Goal: Information Seeking & Learning: Learn about a topic

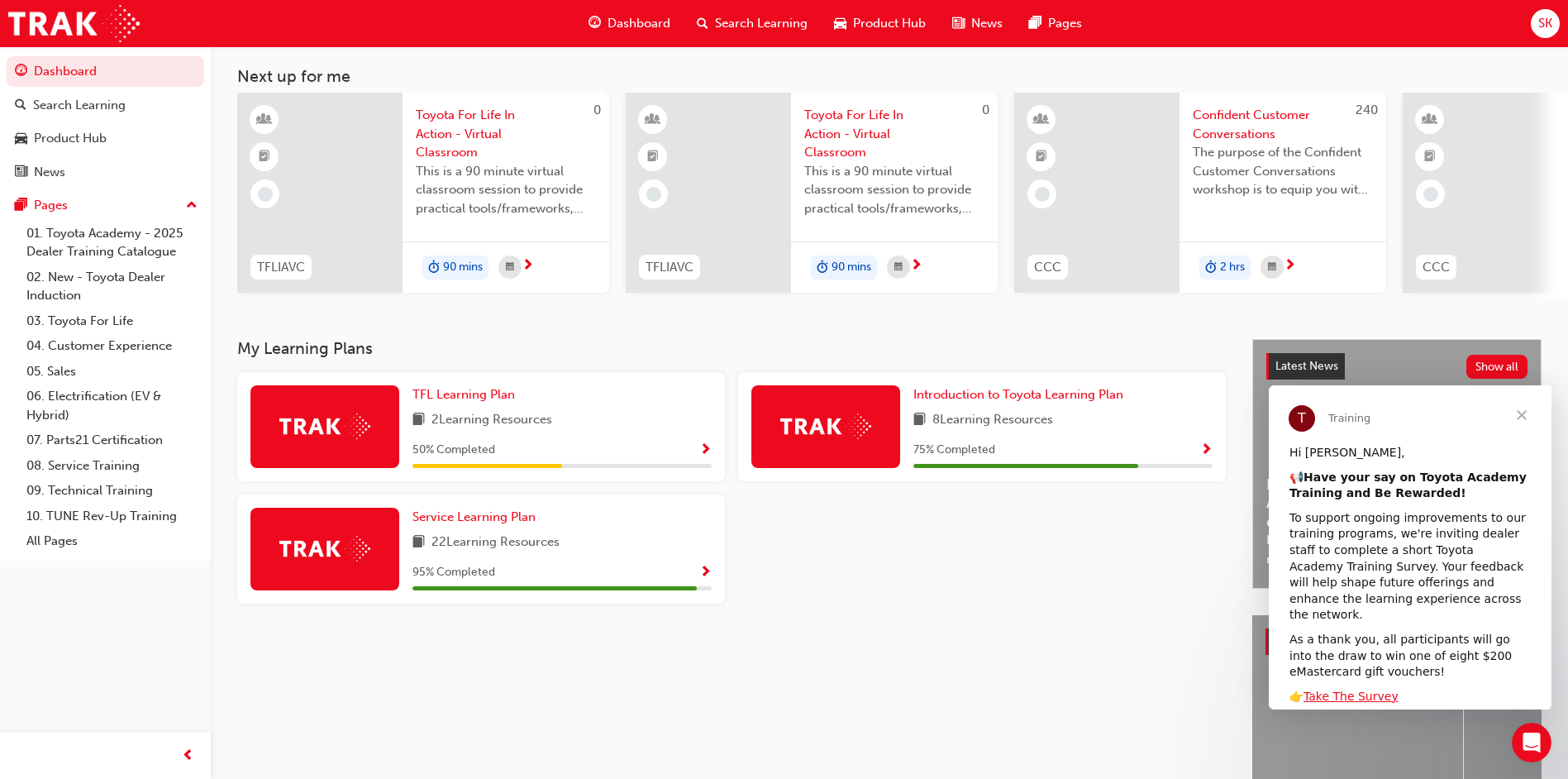
scroll to position [82, 0]
click at [516, 524] on span "Service Learning Plan" at bounding box center [473, 515] width 123 height 15
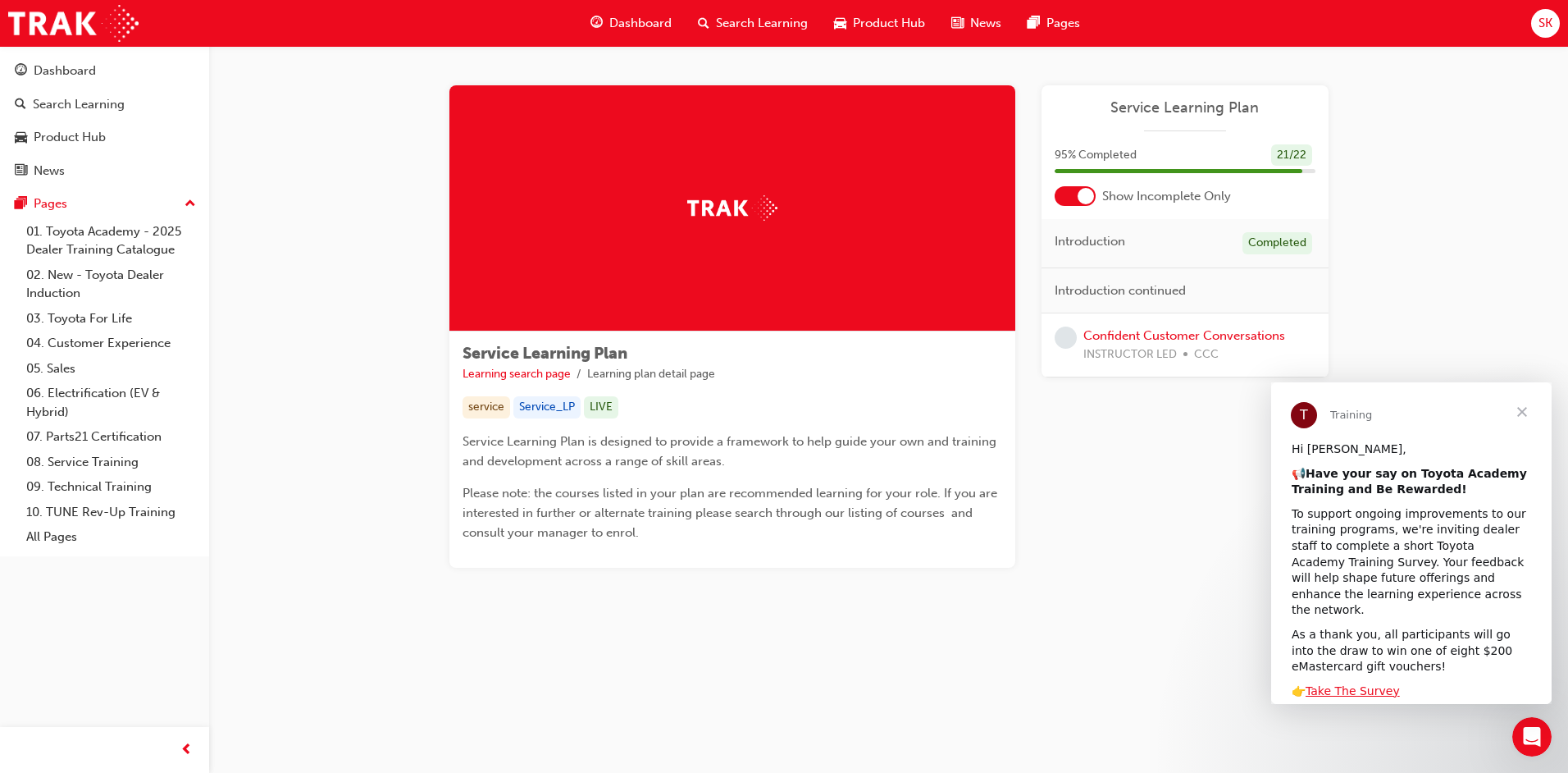
click at [746, 21] on span "Search Learning" at bounding box center [761, 23] width 92 height 19
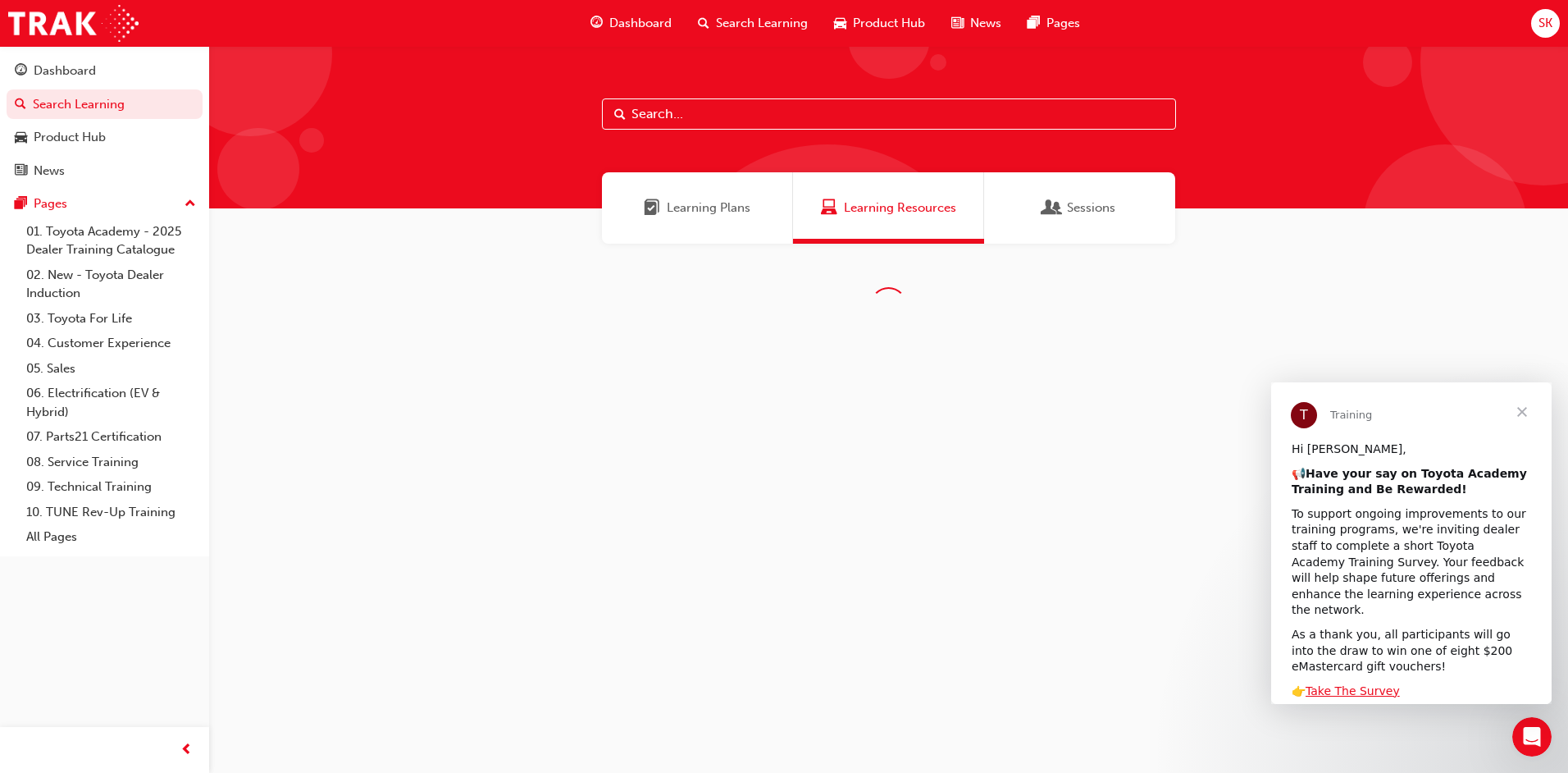
click at [647, 25] on span "Dashboard" at bounding box center [640, 23] width 62 height 19
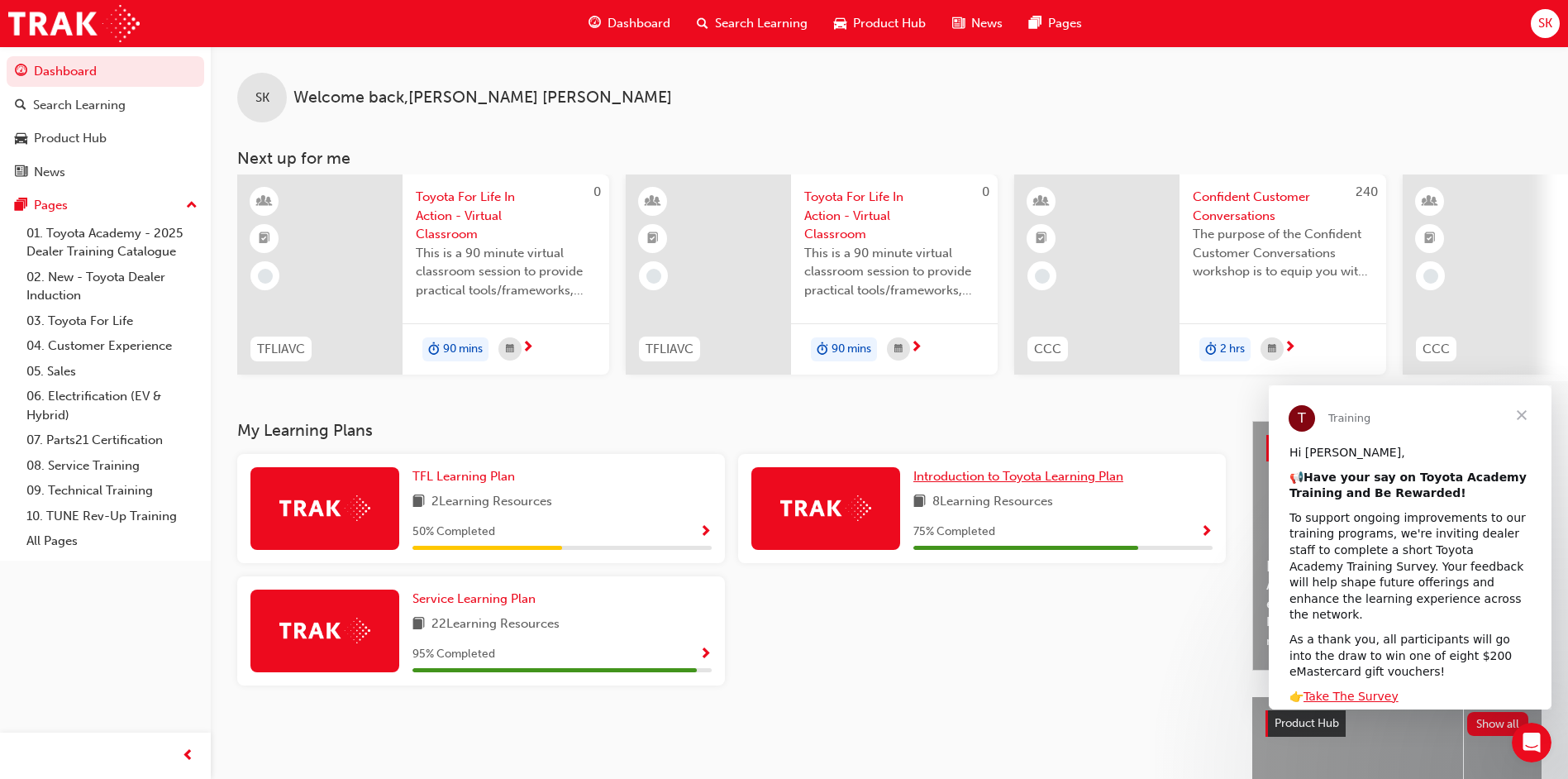
click at [991, 480] on span "Introduction to Toyota Learning Plan" at bounding box center [1018, 476] width 210 height 15
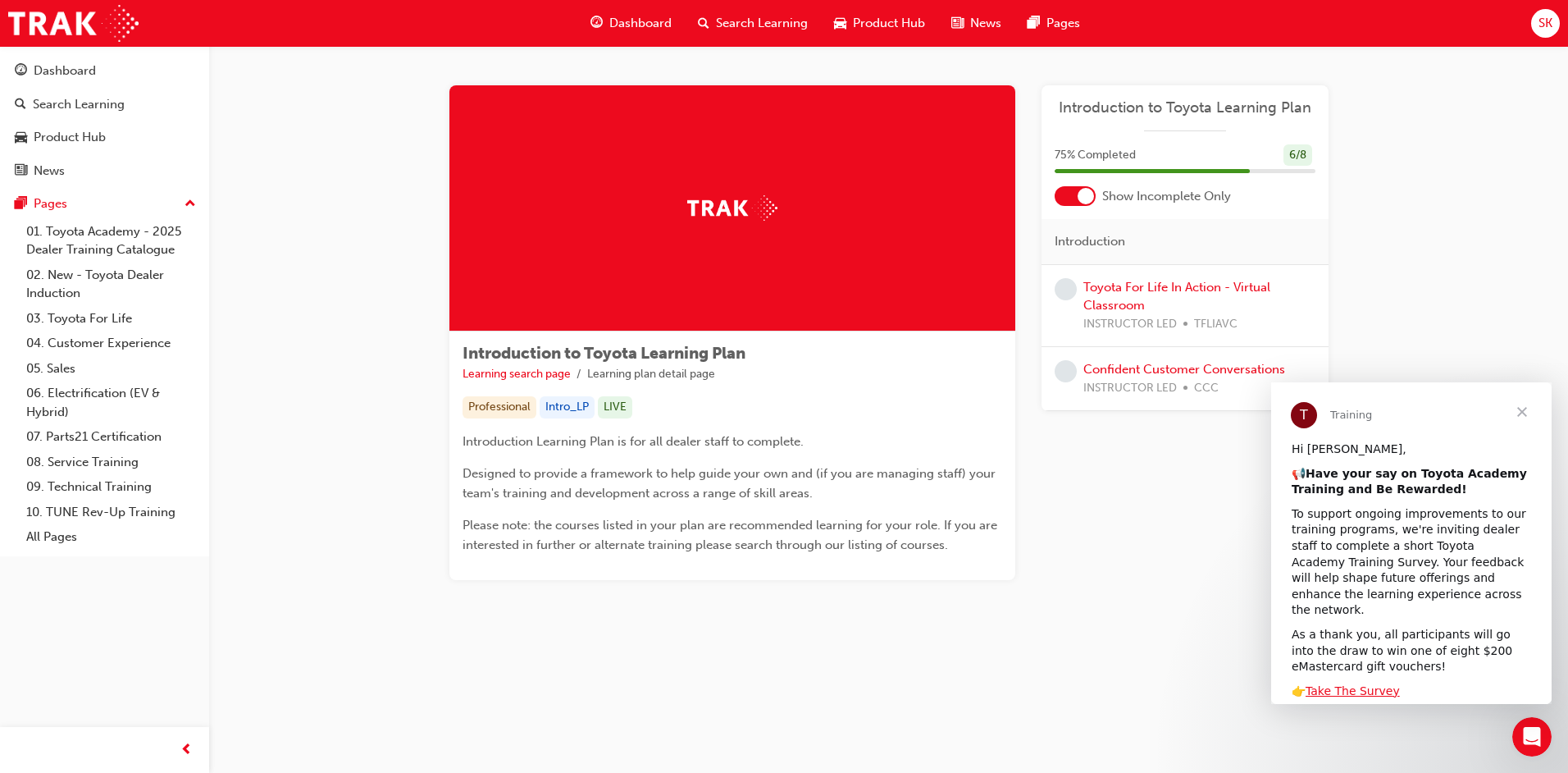
click at [623, 22] on span "Dashboard" at bounding box center [640, 23] width 62 height 19
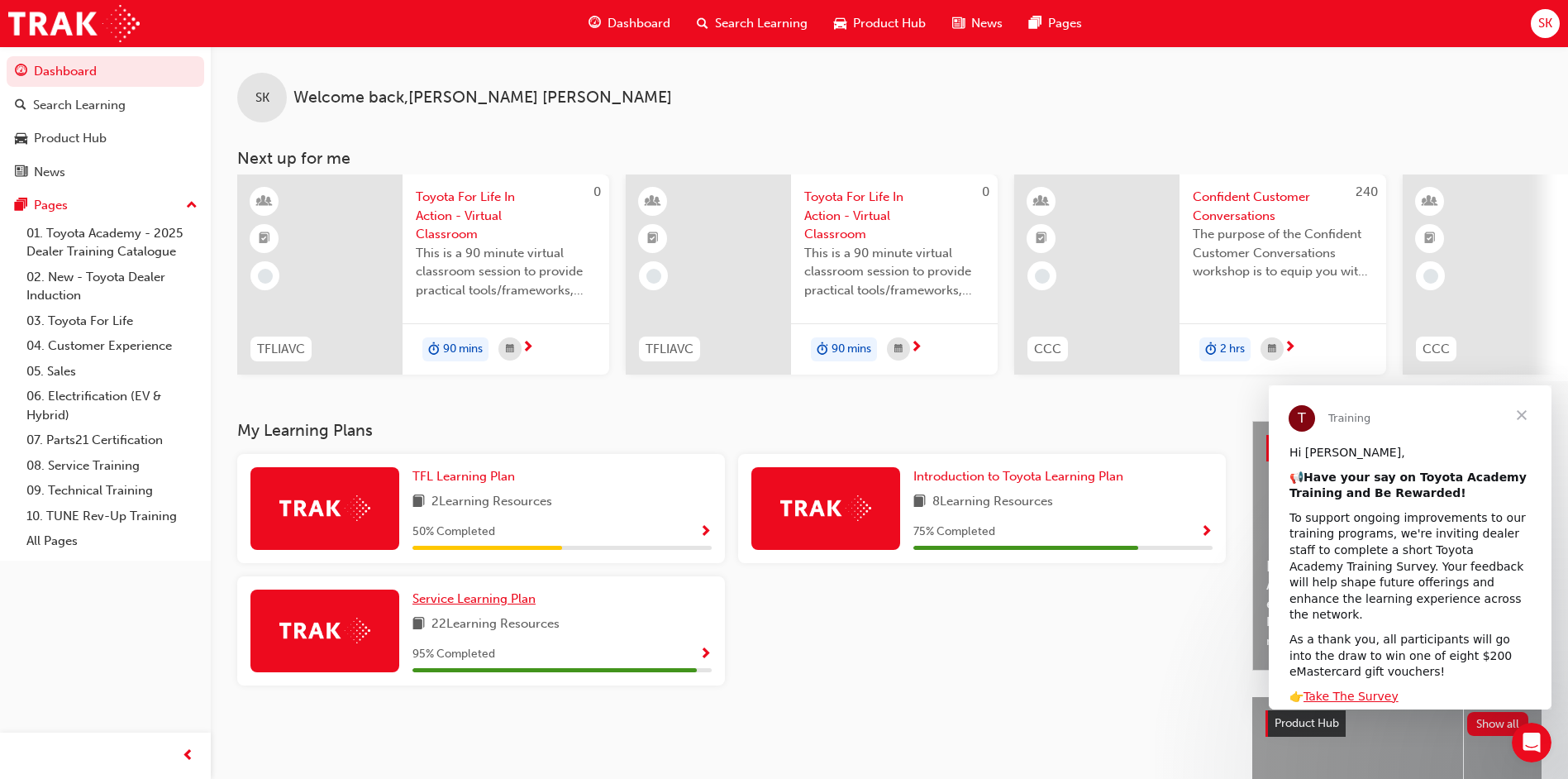
click at [450, 602] on span "Service Learning Plan" at bounding box center [473, 598] width 123 height 15
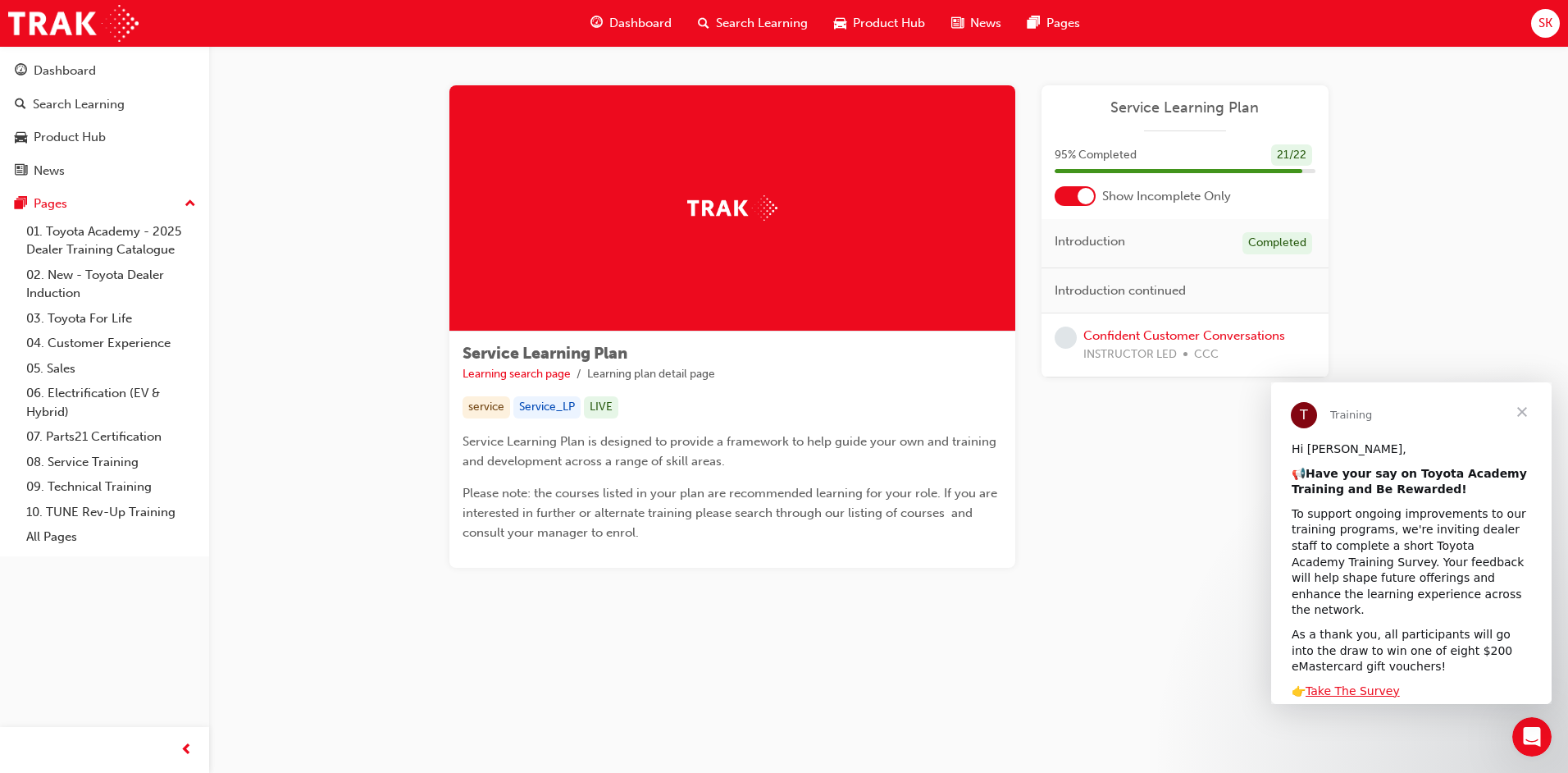
click at [651, 22] on span "Dashboard" at bounding box center [640, 23] width 62 height 19
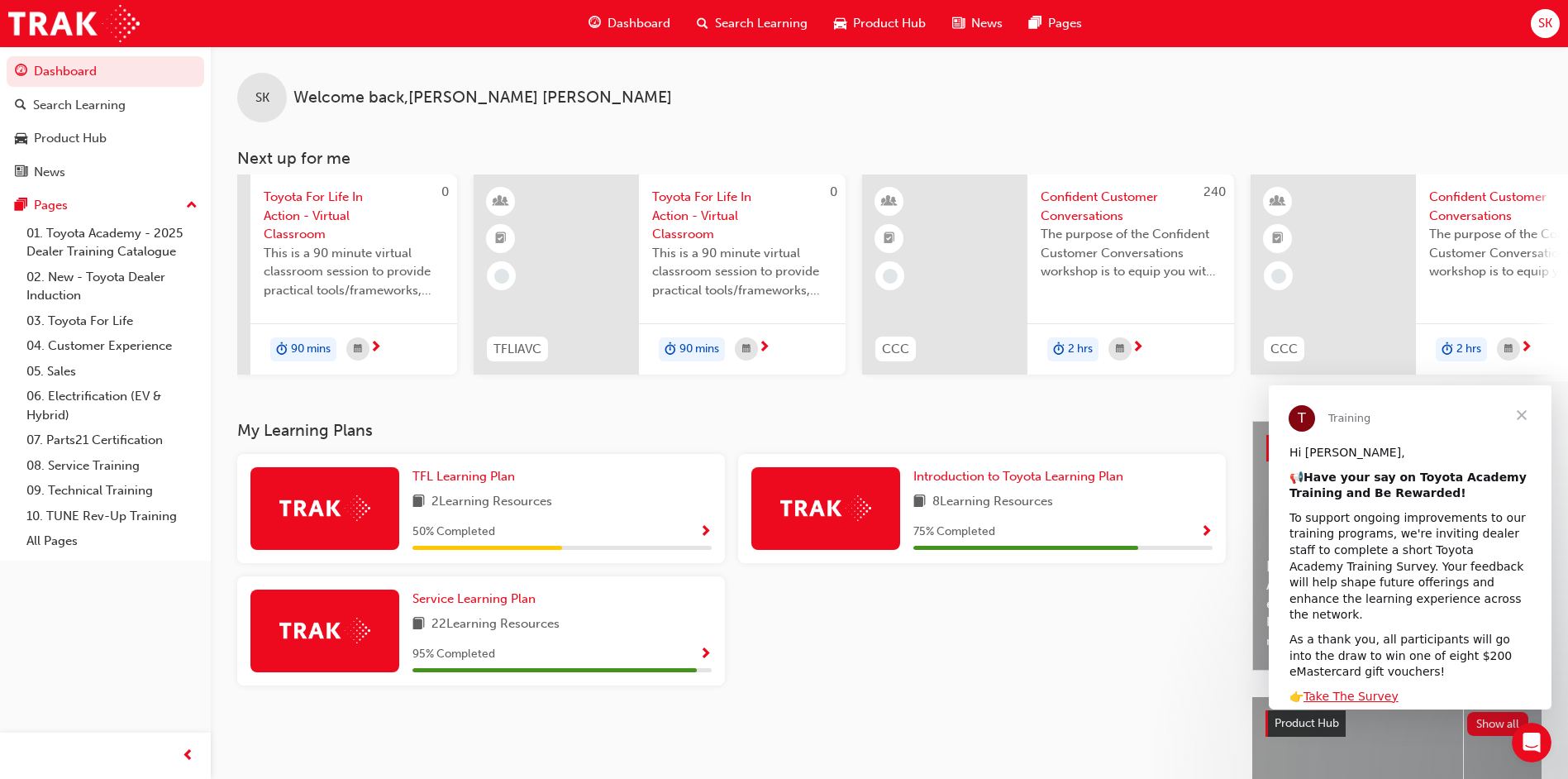
scroll to position [0, 219]
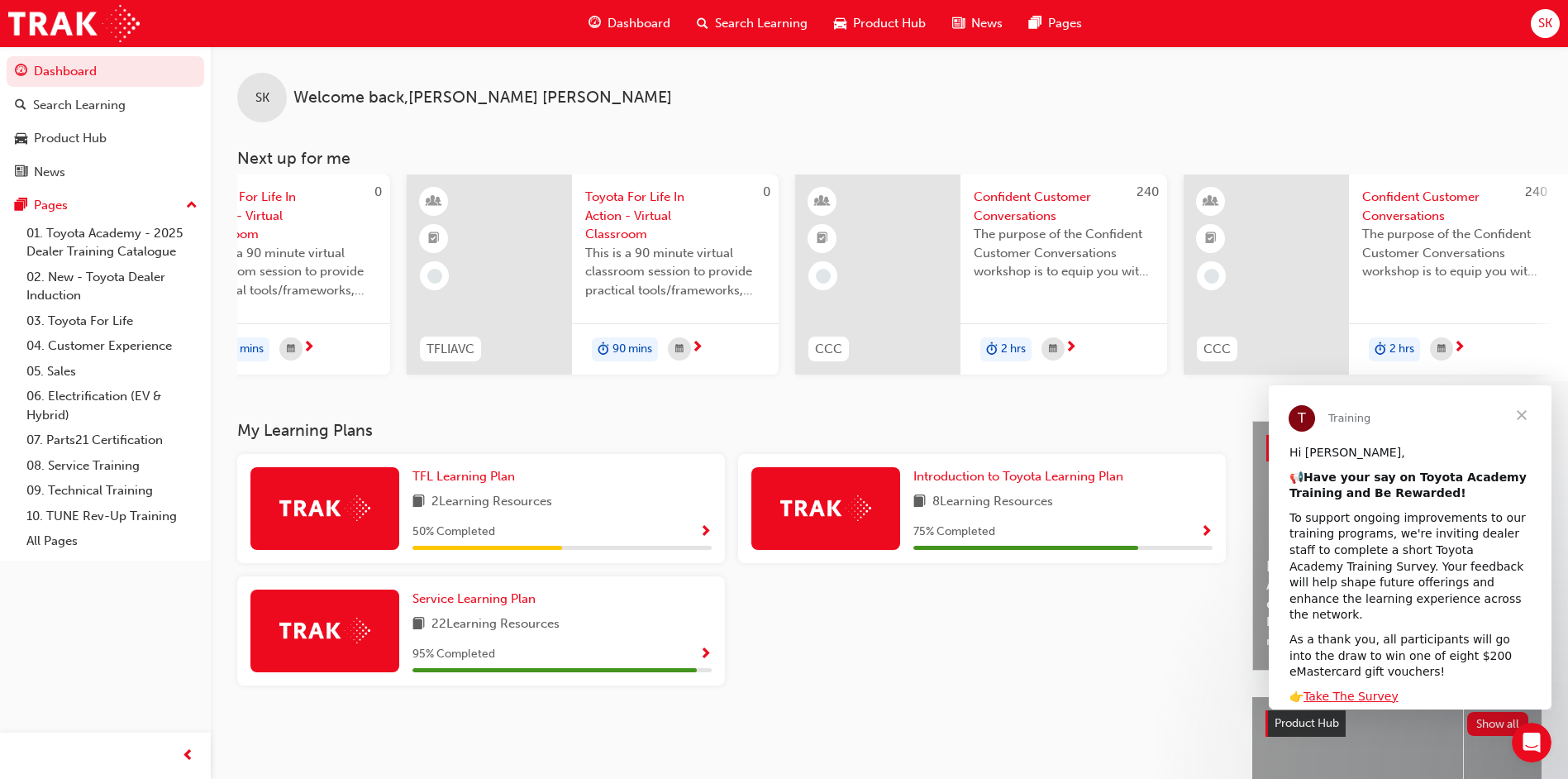
click at [1520, 411] on span "Close" at bounding box center [1521, 415] width 59 height 59
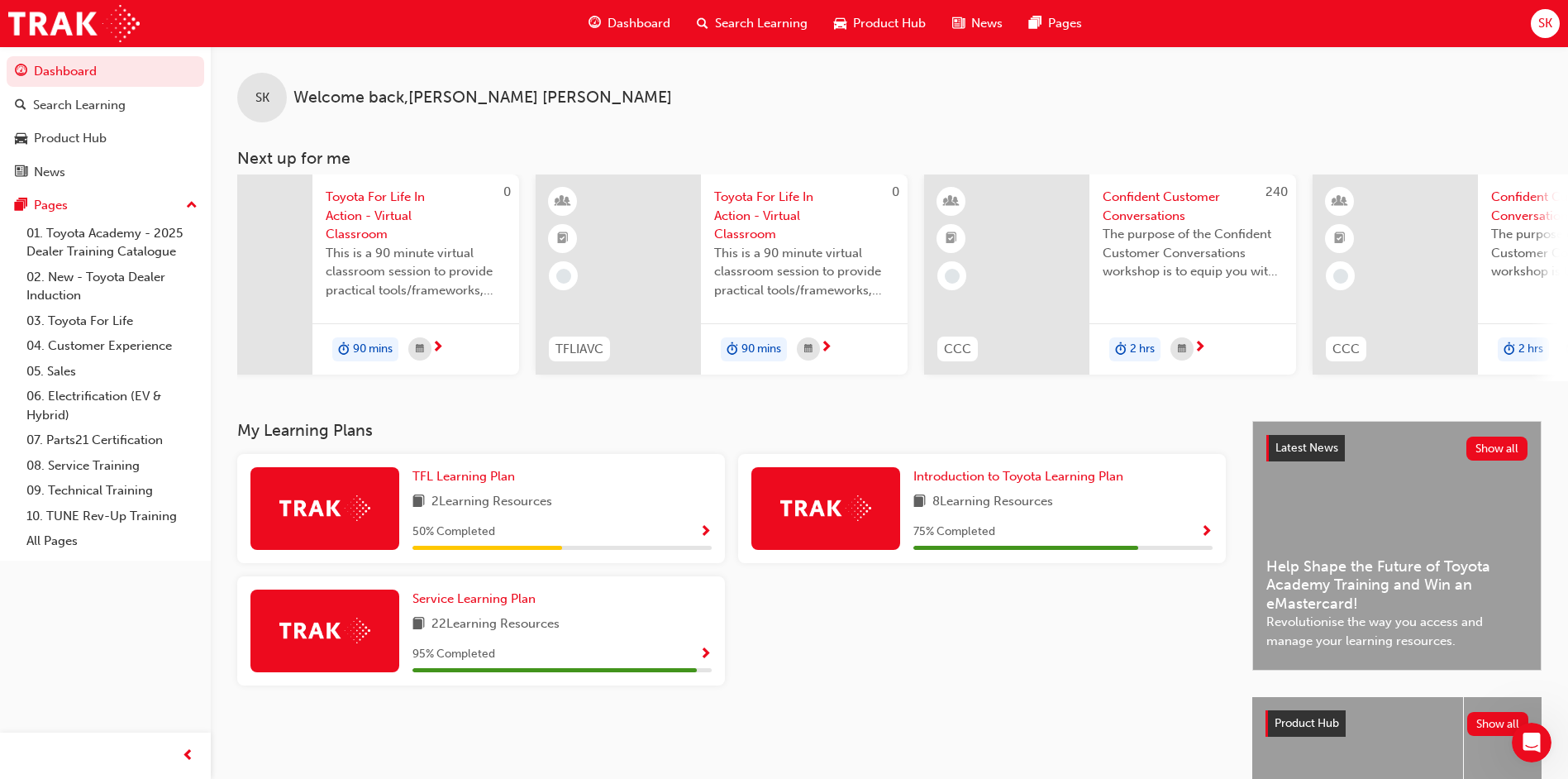
scroll to position [0, 0]
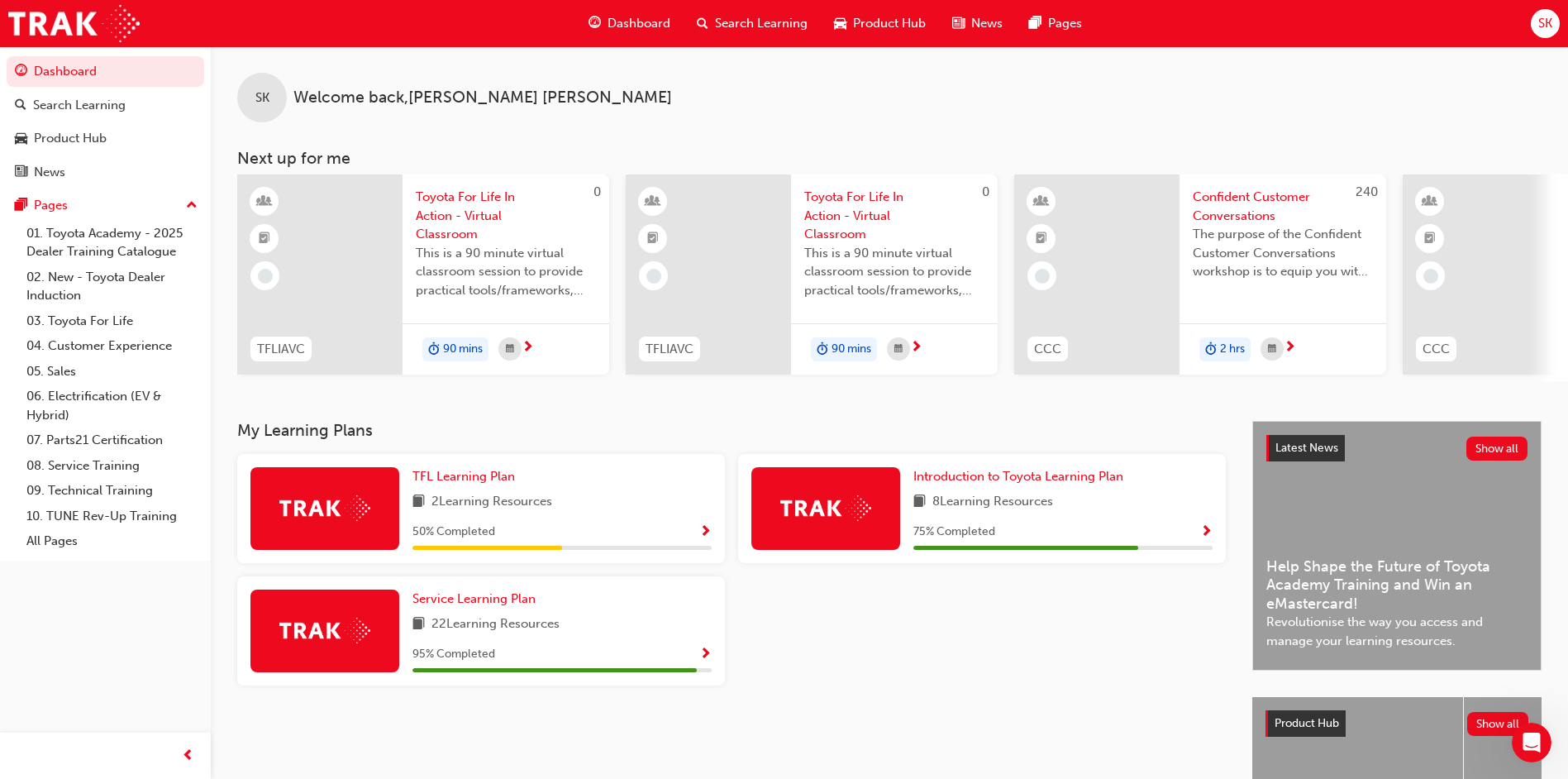
click at [647, 420] on div "SK Welcome back , [PERSON_NAME] Next up for me 0 TFLIAVC Toyota For Life In Act…" at bounding box center [889, 234] width 1357 height 375
click at [82, 255] on link "01. Toyota Academy - 2025 Dealer Training Catalogue" at bounding box center [112, 242] width 185 height 44
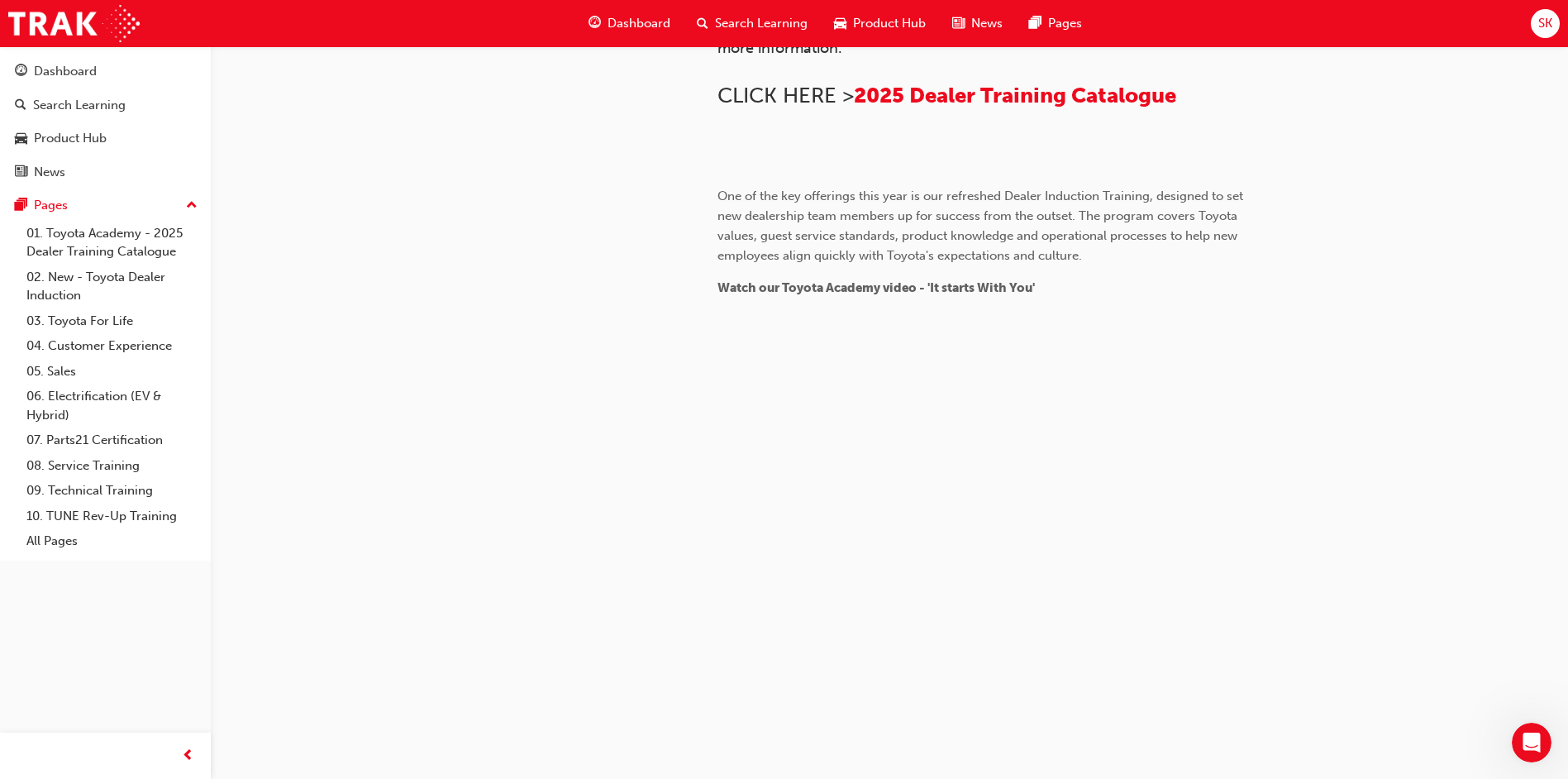
scroll to position [1136, 0]
click at [1552, 20] on span "SK" at bounding box center [1546, 23] width 14 height 19
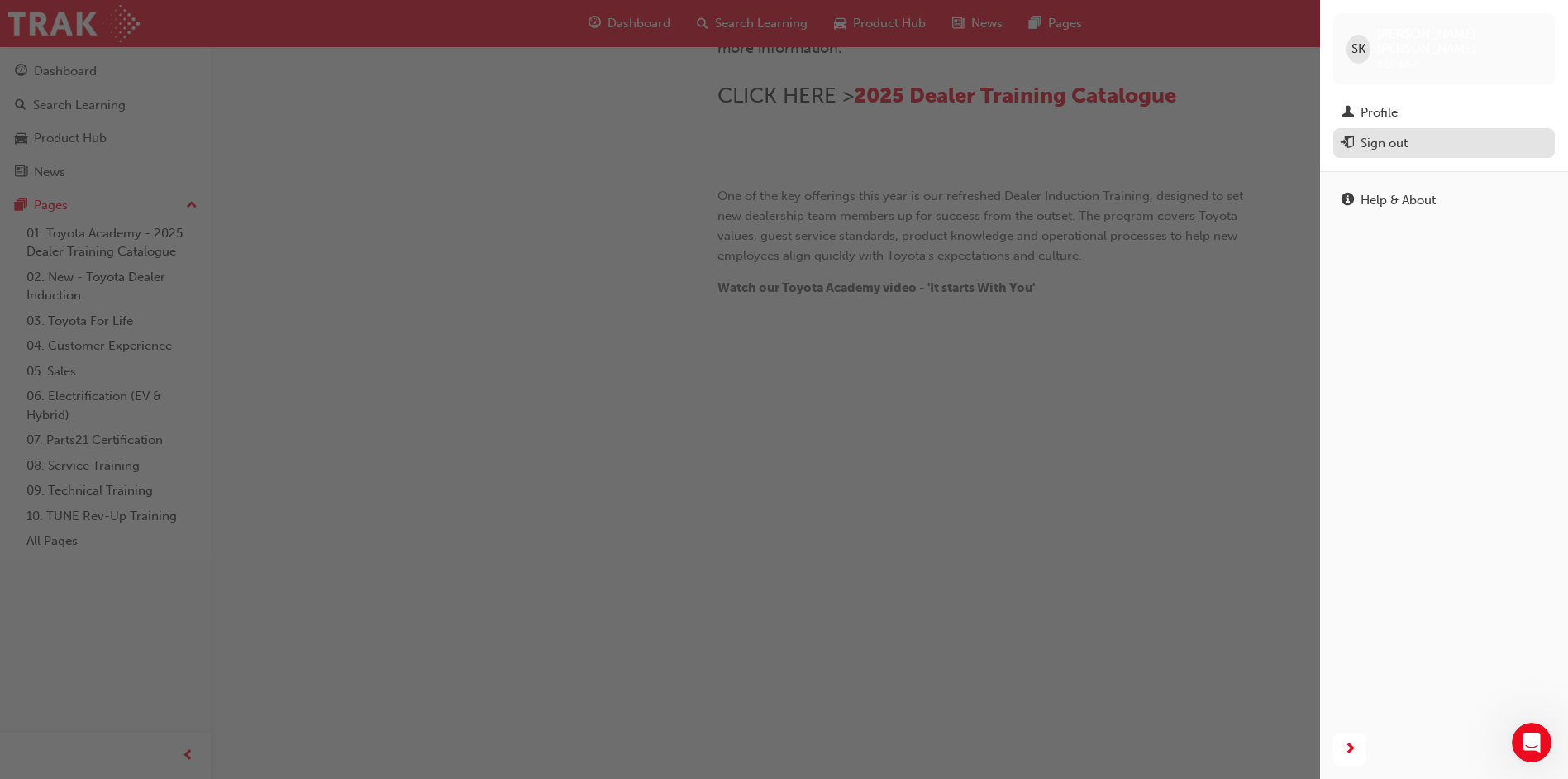
click at [1390, 134] on div "Sign out" at bounding box center [1384, 143] width 48 height 19
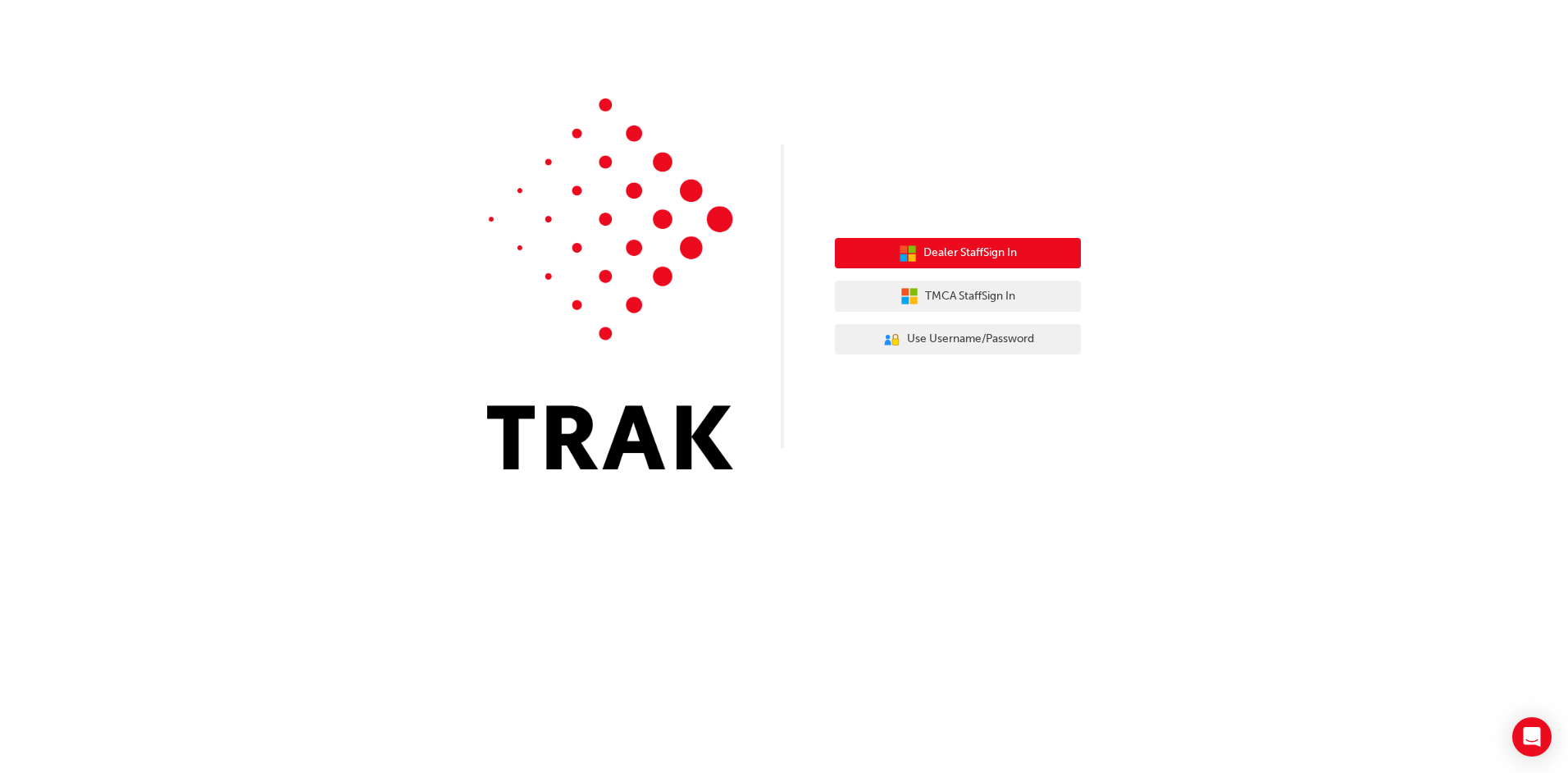
click at [1024, 258] on button "Dealer Staff Sign In" at bounding box center [958, 253] width 246 height 31
